Goal: Task Accomplishment & Management: Manage account settings

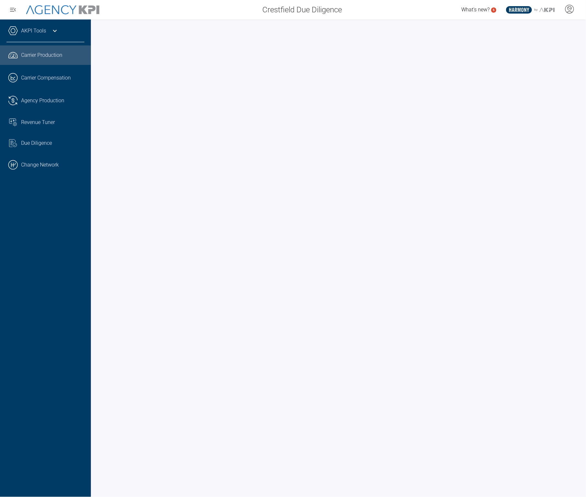
click at [573, 10] on icon at bounding box center [570, 9] width 10 height 10
click at [531, 46] on span "Log Out" at bounding box center [522, 45] width 17 height 5
click at [43, 99] on link ".cls-1{fill:none;stroke:#221f20;stroke-linecap:round;stroke-linejoin:round;stro…" at bounding box center [45, 100] width 91 height 19
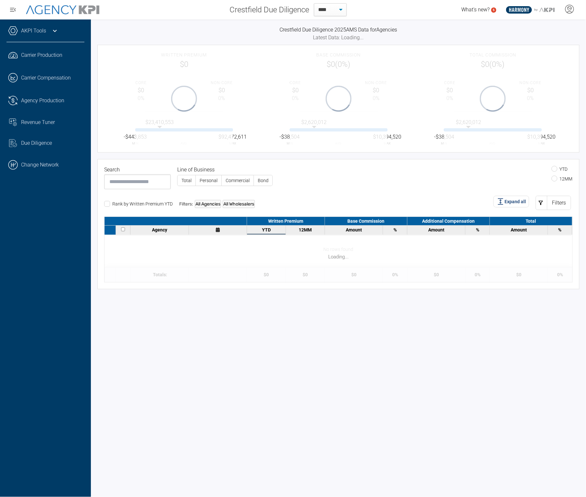
click at [41, 127] on link "Revenue Tuner" at bounding box center [45, 123] width 91 height 18
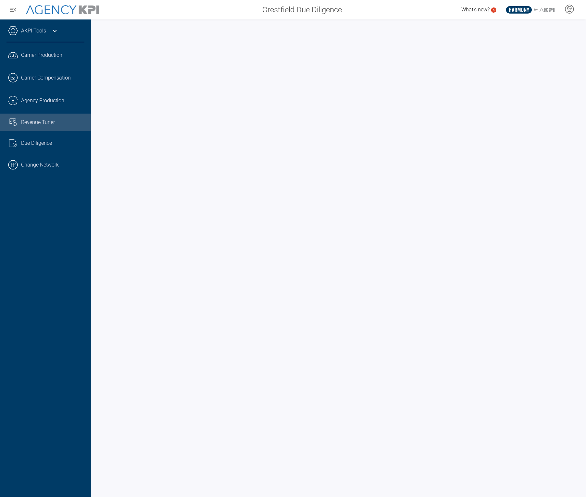
click at [568, 8] on icon at bounding box center [570, 8] width 4 height 4
click at [524, 46] on span "Log Out" at bounding box center [522, 45] width 17 height 5
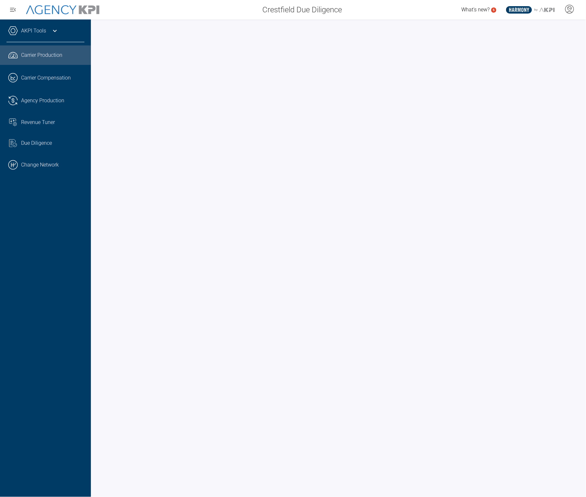
click at [571, 9] on icon at bounding box center [570, 8] width 4 height 4
click at [538, 46] on li "Log Out" at bounding box center [544, 46] width 70 height 14
click at [570, 11] on icon at bounding box center [570, 9] width 10 height 10
click at [529, 44] on span "Log Out" at bounding box center [522, 45] width 17 height 5
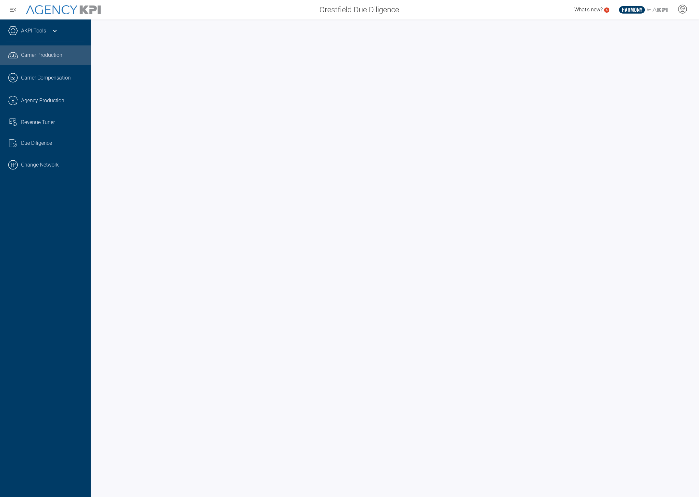
click at [586, 8] on icon at bounding box center [683, 9] width 10 height 10
click at [586, 43] on li "Log Out" at bounding box center [657, 46] width 70 height 14
click at [46, 163] on link ".cls-1{fill:none;stroke:#000;stroke-linecap:round;stroke-linejoin:round;stroke-…" at bounding box center [45, 164] width 91 height 19
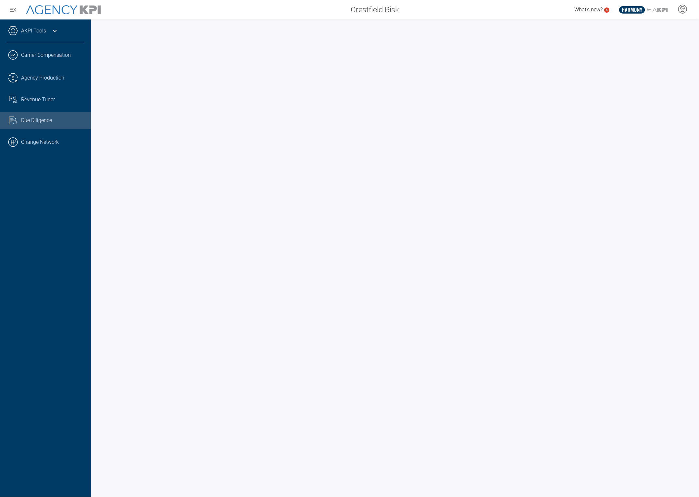
click at [683, 10] on icon at bounding box center [683, 8] width 4 height 4
click at [644, 46] on span "Log Out" at bounding box center [635, 45] width 17 height 5
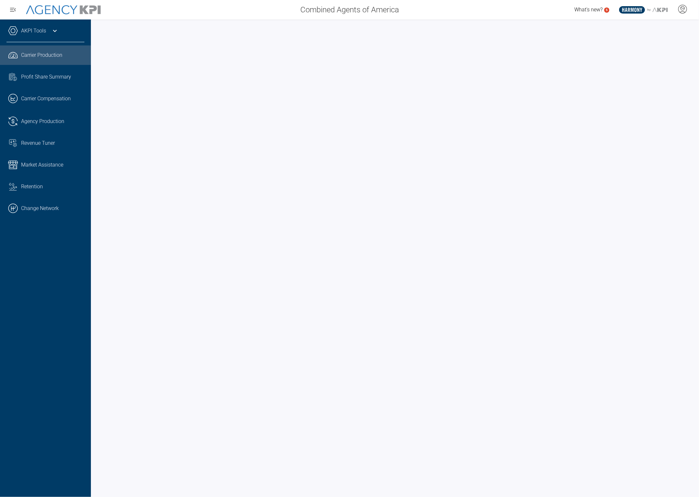
click at [45, 208] on link ".cls-1{fill:none;stroke:#000;stroke-linecap:round;stroke-linejoin:round;stroke-…" at bounding box center [45, 208] width 91 height 19
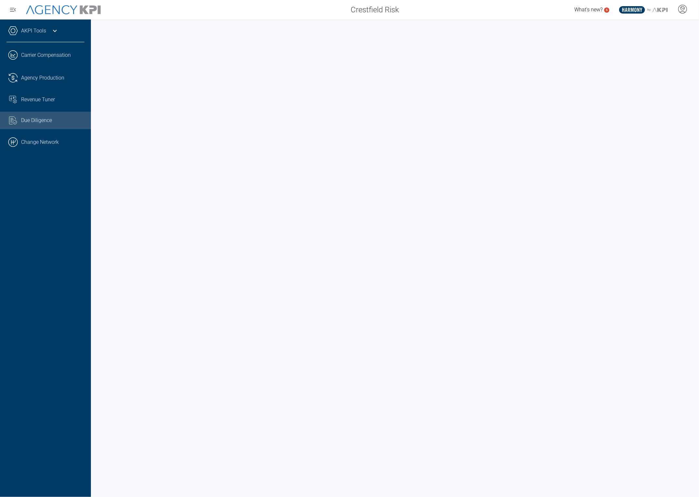
click at [57, 101] on div "Revenue Tuner" at bounding box center [52, 100] width 63 height 8
